Goal: Task Accomplishment & Management: Complete application form

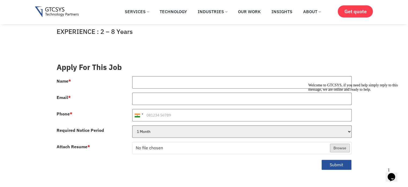
scroll to position [161, 0]
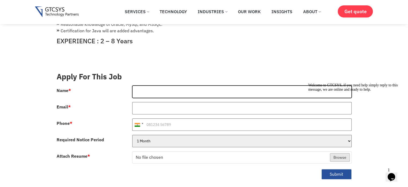
click at [157, 86] on input "Name *" at bounding box center [242, 91] width 220 height 12
type input "[PERSON_NAME]"
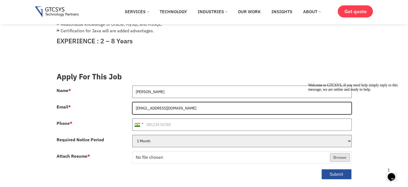
type input "[EMAIL_ADDRESS][DOMAIN_NAME]"
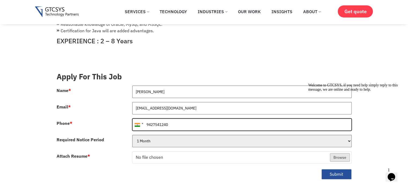
type input "9427541240"
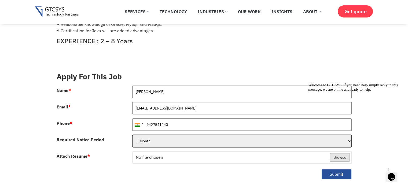
click at [161, 135] on select "1 Month 2 Months 3Months" at bounding box center [242, 140] width 220 height 12
select select "2 Months"
click at [132, 134] on select "1 Month 2 Months 3Months" at bounding box center [242, 140] width 220 height 12
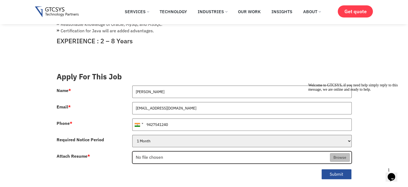
click at [167, 151] on input "Attach Resume *" at bounding box center [242, 157] width 219 height 12
type input "C:\fakepath\Tanmaysinh-Khant-Data.pdf"
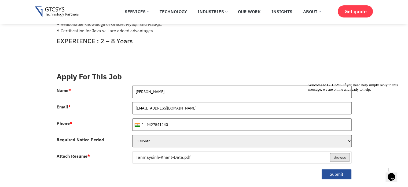
click at [308, 83] on icon "Chat attention grabber" at bounding box center [308, 83] width 0 height 0
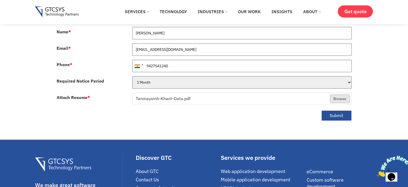
scroll to position [242, 0]
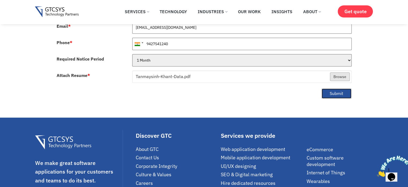
click at [334, 88] on button "Submit" at bounding box center [336, 93] width 30 height 10
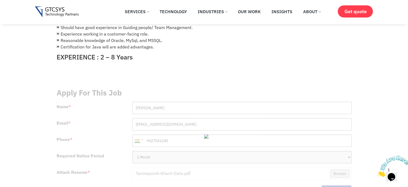
scroll to position [161, 0]
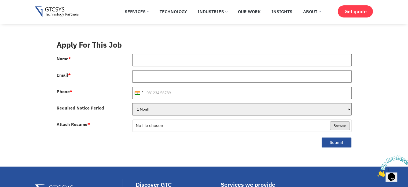
scroll to position [188, 0]
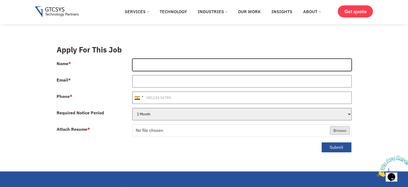
drag, startPoint x: 159, startPoint y: 59, endPoint x: 162, endPoint y: 63, distance: 4.7
click at [160, 60] on input "Name *" at bounding box center [242, 65] width 220 height 12
type input "[PERSON_NAME]"
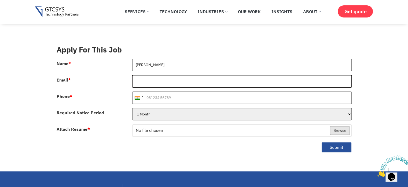
click at [176, 75] on input "Email *" at bounding box center [242, 81] width 220 height 12
type input "[EMAIL_ADDRESS][DOMAIN_NAME]"
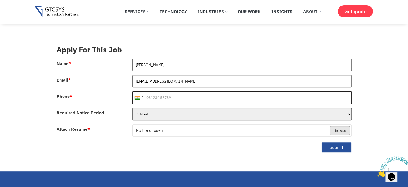
click at [175, 93] on input "Phone *" at bounding box center [242, 97] width 220 height 12
click at [158, 92] on input "94275141240" at bounding box center [242, 97] width 220 height 12
type input "9427541240"
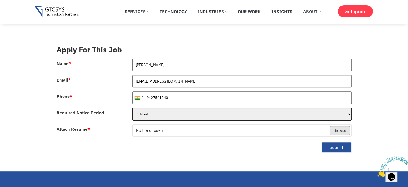
click at [158, 108] on select "1 Month 2 Months 3Months" at bounding box center [242, 114] width 220 height 12
select select "2 Months"
click at [132, 108] on select "1 Month 2 Months 3Months" at bounding box center [242, 114] width 220 height 12
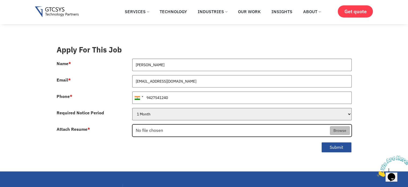
click at [156, 124] on input "Attach Resume *" at bounding box center [242, 130] width 219 height 12
type input "C:\fakepath\Tanmaysinh-Khant-Data.pdf"
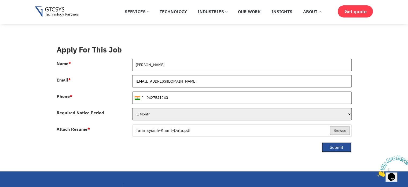
click at [344, 142] on button "Submit" at bounding box center [336, 147] width 30 height 10
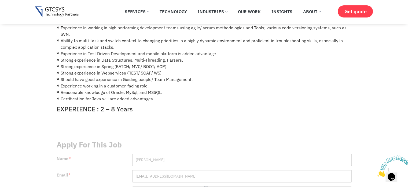
scroll to position [81, 0]
